Goal: Task Accomplishment & Management: Use online tool/utility

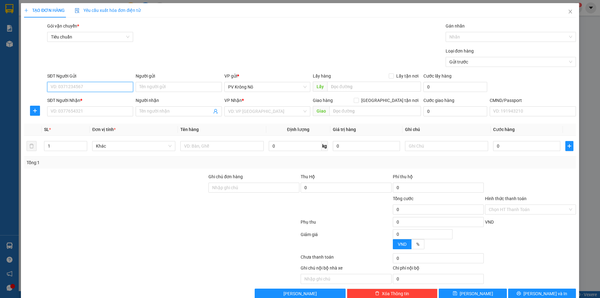
click at [67, 85] on input "SĐT Người Gửi" at bounding box center [90, 87] width 86 height 10
paste input "0888521706"
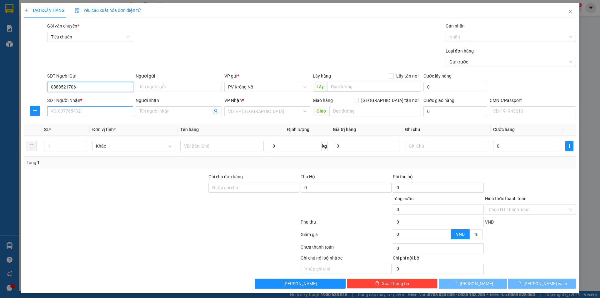
type input "0888521706"
click at [76, 112] on input "SĐT Người Nhận *" at bounding box center [90, 111] width 86 height 10
paste input "0888521706"
type input "0888521706"
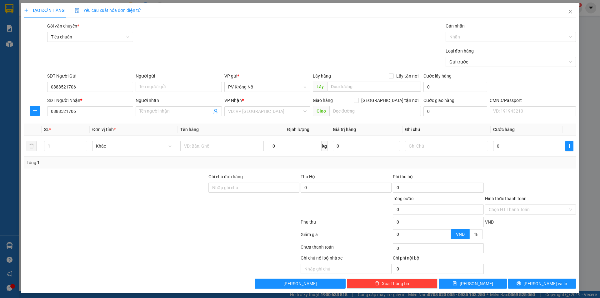
click at [185, 106] on div "Người nhận" at bounding box center [179, 101] width 86 height 9
click at [172, 109] on input "Người nhận" at bounding box center [175, 111] width 72 height 7
click at [162, 114] on input "Người nhận" at bounding box center [175, 111] width 72 height 7
drag, startPoint x: 264, startPoint y: 104, endPoint x: 256, endPoint y: 114, distance: 12.7
click at [262, 109] on div "VP Nhận * VD: VP [GEOGRAPHIC_DATA]" at bounding box center [267, 108] width 86 height 22
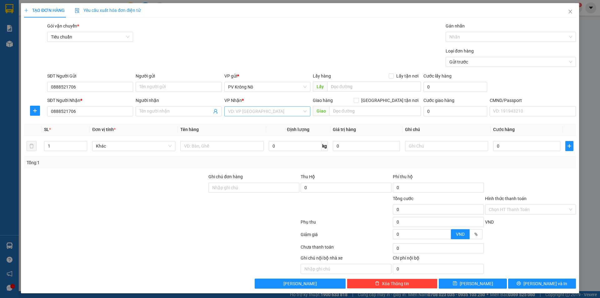
click at [252, 115] on input "search" at bounding box center [265, 111] width 74 height 9
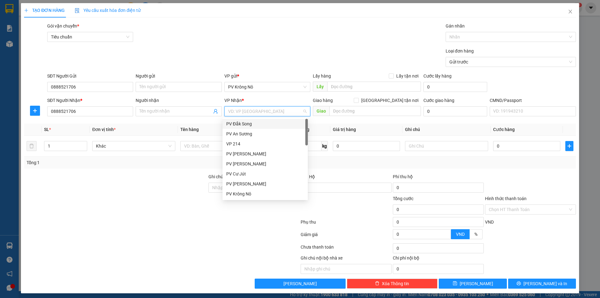
type input "2"
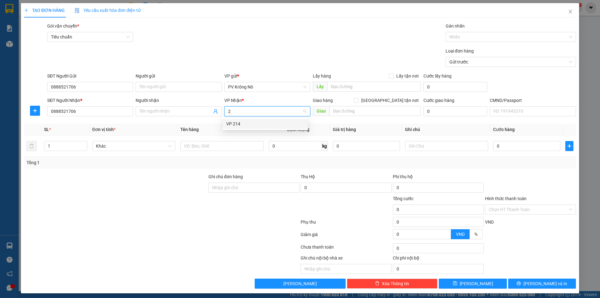
click at [244, 124] on div "VP 214" at bounding box center [265, 123] width 78 height 7
click at [462, 34] on div at bounding box center [507, 36] width 121 height 7
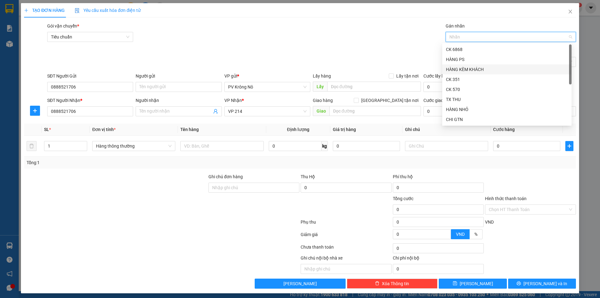
click at [468, 70] on div "HÀNG KÈM KHÁCH" at bounding box center [507, 69] width 122 height 7
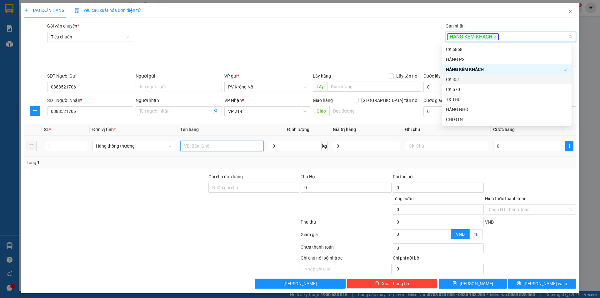
click at [206, 147] on input "text" at bounding box center [221, 146] width 83 height 10
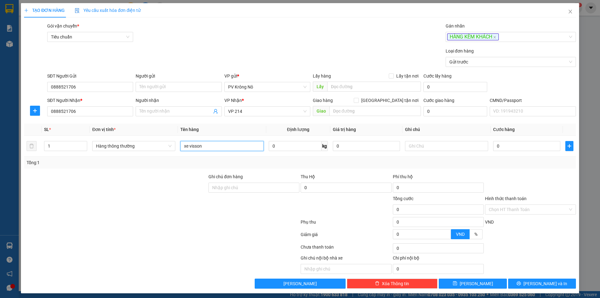
type input "xe visson"
type input "03"
type input "3"
type input "035"
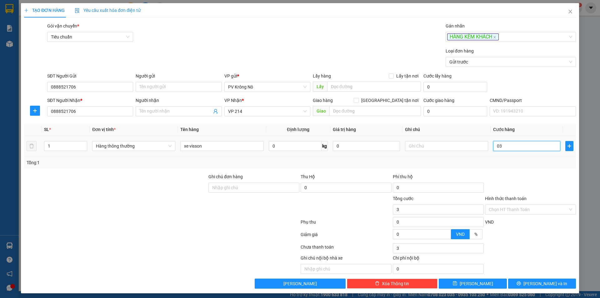
type input "35"
type input "0.350"
type input "350"
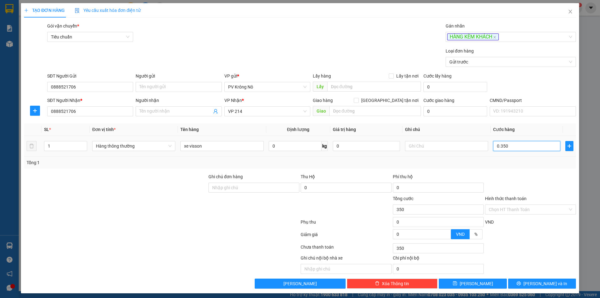
type input "03.500"
type input "3.500"
type input "035.000"
type input "35.000"
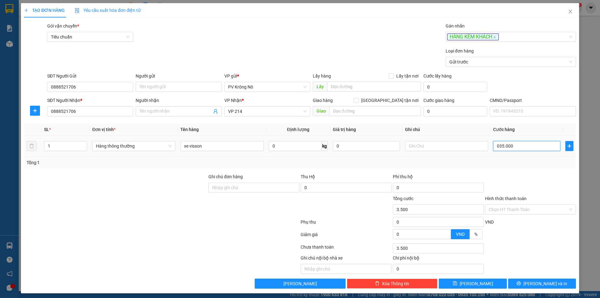
type input "35.000"
type input "0.350.000"
type input "350.000"
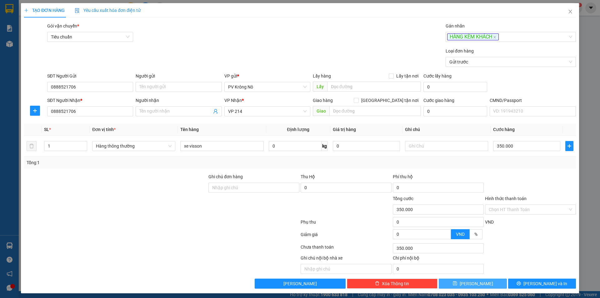
drag, startPoint x: 475, startPoint y: 284, endPoint x: 481, endPoint y: 281, distance: 7.1
click at [477, 283] on button "[PERSON_NAME]" at bounding box center [473, 283] width 68 height 10
type input "0"
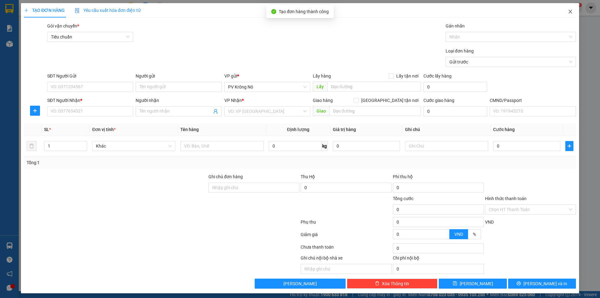
click at [568, 11] on icon "close" at bounding box center [570, 11] width 5 height 5
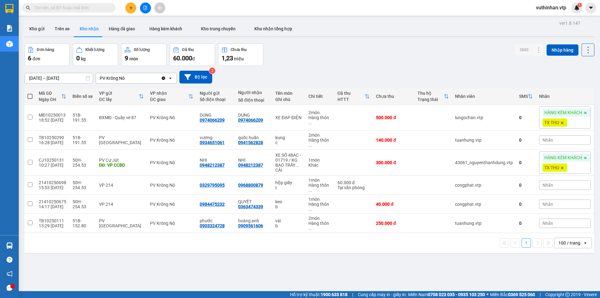
drag, startPoint x: 32, startPoint y: 27, endPoint x: 27, endPoint y: 42, distance: 15.2
click at [31, 28] on button "Kho gửi" at bounding box center [36, 28] width 25 height 15
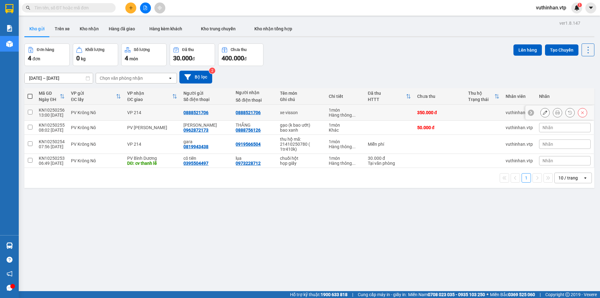
drag, startPoint x: 92, startPoint y: 116, endPoint x: 110, endPoint y: 107, distance: 20.1
click at [92, 116] on td "PV Krông Nô" at bounding box center [96, 113] width 56 height 16
checkbox input "true"
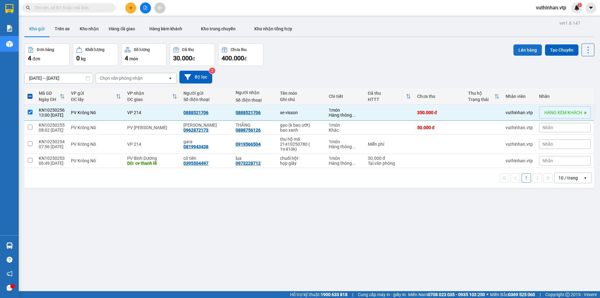
click at [525, 49] on button "Lên hàng" at bounding box center [527, 49] width 28 height 11
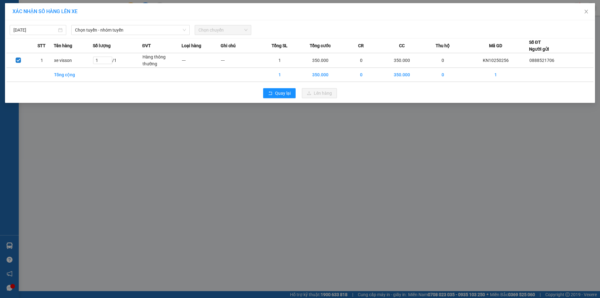
click at [91, 25] on div "[DATE] Chọn tuyến - nhóm tuyến Chọn chuyến" at bounding box center [300, 28] width 587 height 13
click at [91, 26] on span "Chọn tuyến - nhóm tuyến" at bounding box center [130, 29] width 111 height 9
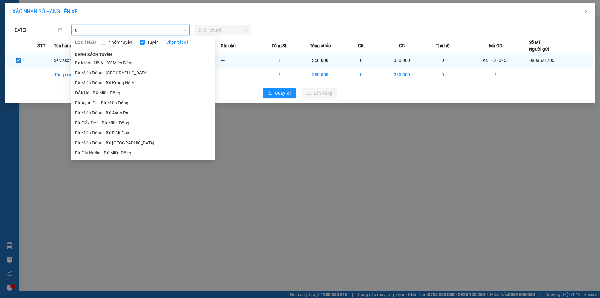
type input "a"
click at [103, 61] on li "Bx Krông Nô A - BX Miền Đông" at bounding box center [143, 63] width 144 height 10
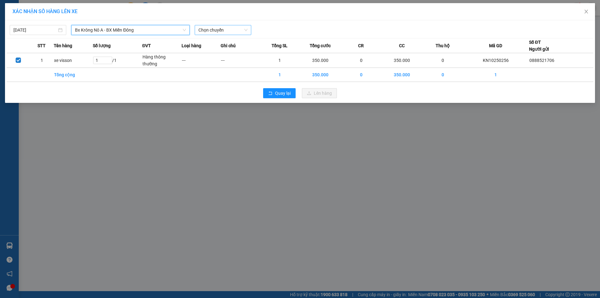
click at [231, 30] on span "Chọn chuyến" at bounding box center [222, 29] width 49 height 9
click at [221, 62] on div "20:00 - 51B-171.73" at bounding box center [222, 62] width 49 height 7
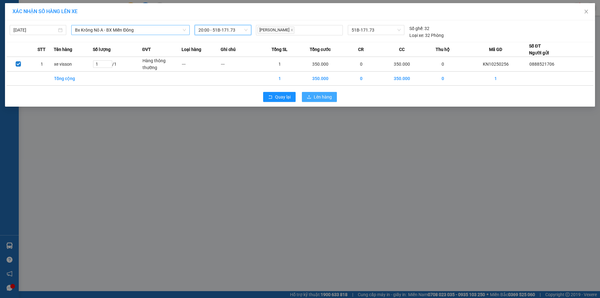
drag, startPoint x: 329, startPoint y: 97, endPoint x: 289, endPoint y: 79, distance: 43.3
click at [329, 95] on span "Lên hàng" at bounding box center [323, 96] width 18 height 7
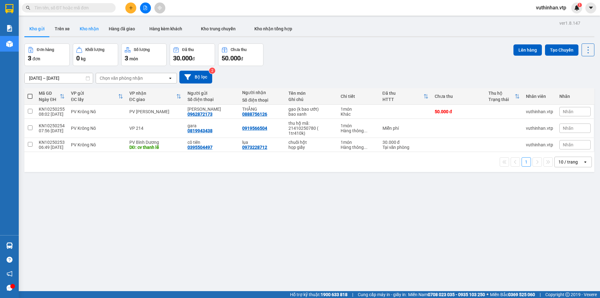
drag, startPoint x: 67, startPoint y: 31, endPoint x: 93, endPoint y: 27, distance: 25.9
click at [70, 30] on button "Trên xe" at bounding box center [62, 28] width 25 height 15
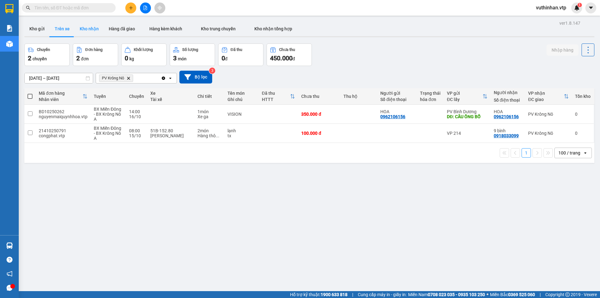
click at [88, 30] on button "Kho nhận" at bounding box center [89, 28] width 29 height 15
type input "[DATE] – [DATE]"
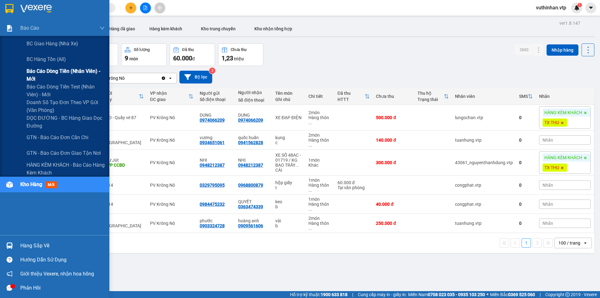
click at [45, 71] on span "Báo cáo dòng tiền (nhân viên) - mới" at bounding box center [66, 75] width 78 height 16
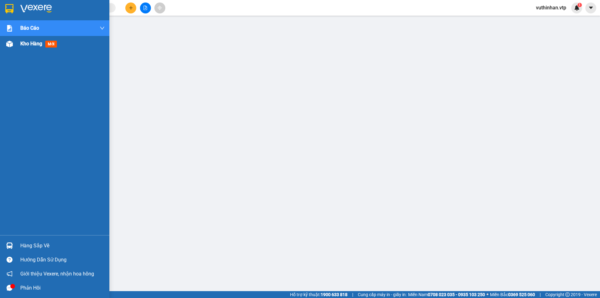
click at [7, 46] on img at bounding box center [9, 44] width 7 height 7
click at [9, 44] on img at bounding box center [9, 44] width 7 height 7
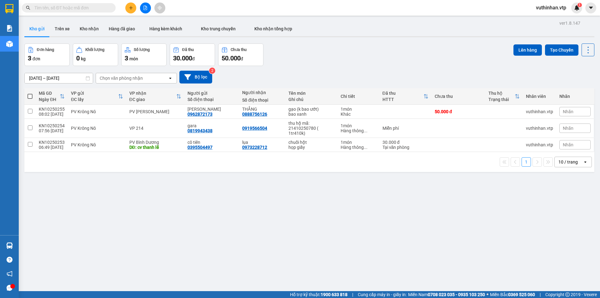
click at [557, 7] on span "vuthinhan.vtp" at bounding box center [551, 8] width 40 height 8
click at [548, 20] on span "Đăng xuất" at bounding box center [553, 19] width 27 height 7
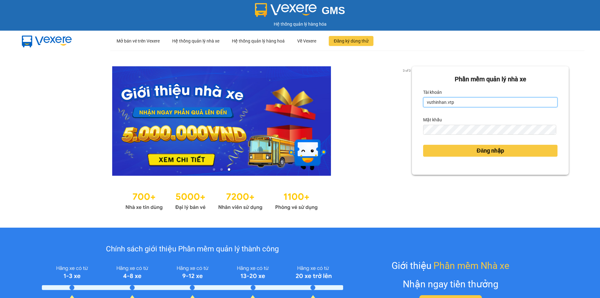
drag, startPoint x: 453, startPoint y: 104, endPoint x: 456, endPoint y: 106, distance: 3.4
click at [454, 103] on input "vuthinhan.vtp" at bounding box center [490, 102] width 134 height 10
type input "dothilehang.vtp"
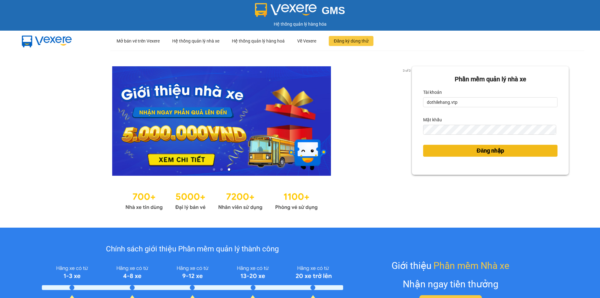
drag, startPoint x: 469, startPoint y: 152, endPoint x: 469, endPoint y: 148, distance: 4.1
click at [469, 152] on button "Đăng nhập" at bounding box center [490, 151] width 134 height 12
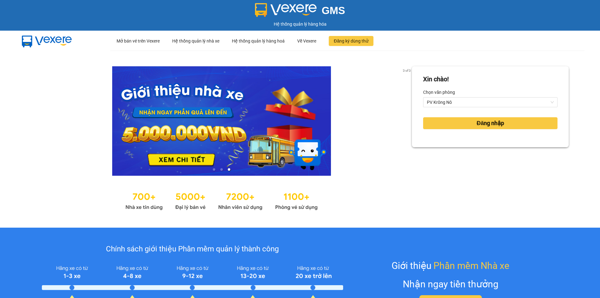
click at [439, 114] on form "Xin chào! Chọn văn phòng PV Krông Nô Đăng nhập" at bounding box center [490, 106] width 134 height 65
click at [441, 116] on div "Đăng nhập" at bounding box center [490, 123] width 134 height 17
click at [441, 120] on button "Đăng nhập" at bounding box center [490, 123] width 134 height 12
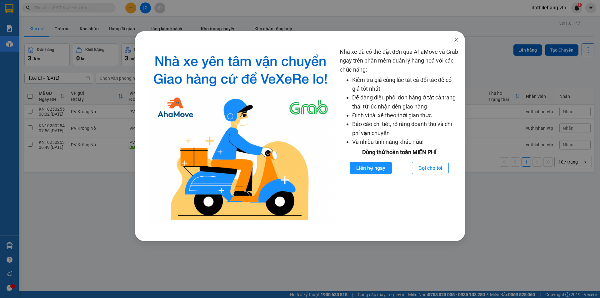
click at [455, 41] on icon "close" at bounding box center [456, 39] width 5 height 5
